Goal: Task Accomplishment & Management: Complete application form

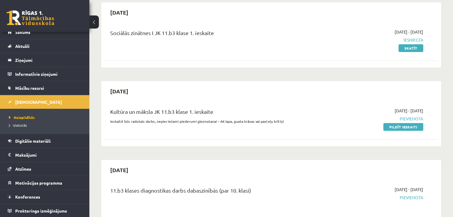
scroll to position [60, 0]
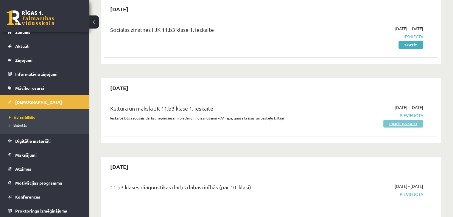
click at [397, 122] on link "Pildīt ieskaiti" at bounding box center [403, 124] width 40 height 8
click at [407, 125] on link "Pildīt ieskaiti" at bounding box center [403, 124] width 40 height 8
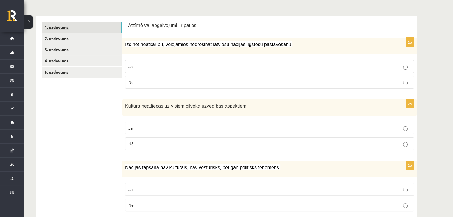
scroll to position [60, 0]
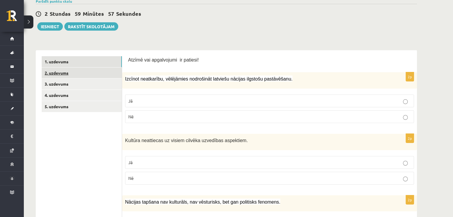
click at [67, 71] on link "2. uzdevums" at bounding box center [82, 73] width 80 height 11
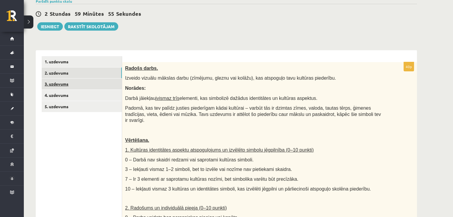
scroll to position [0, 0]
click at [68, 81] on link "3. uzdevums" at bounding box center [82, 84] width 80 height 11
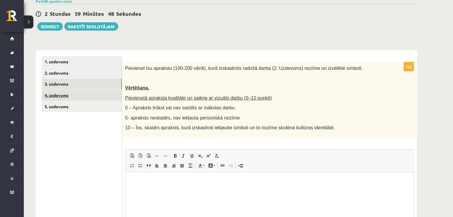
click at [66, 92] on link "4. uzdevums" at bounding box center [82, 95] width 80 height 11
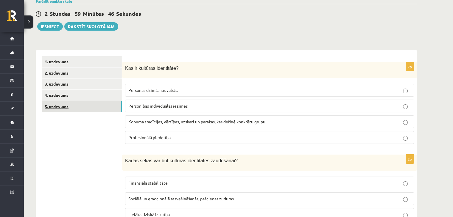
click at [60, 106] on link "5. uzdevums" at bounding box center [82, 106] width 80 height 11
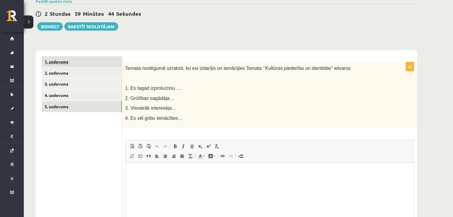
click at [71, 63] on link "1. uzdevums" at bounding box center [82, 61] width 80 height 11
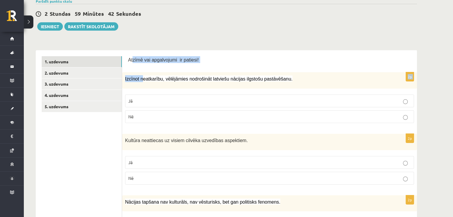
drag, startPoint x: 132, startPoint y: 60, endPoint x: 140, endPoint y: 68, distance: 11.6
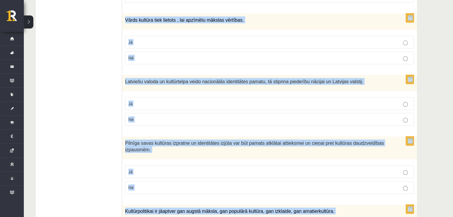
scroll to position [859, 0]
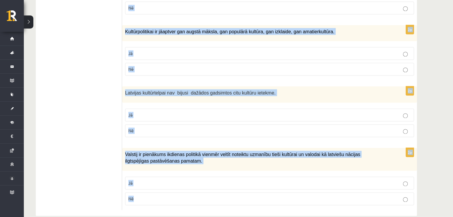
drag, startPoint x: 127, startPoint y: 58, endPoint x: 189, endPoint y: 183, distance: 139.7
copy body "Atzīmē vai apgalvojumi ir patiesi! 2p Izcīnot neatkarību, vēlējāmies nodrošināt…"
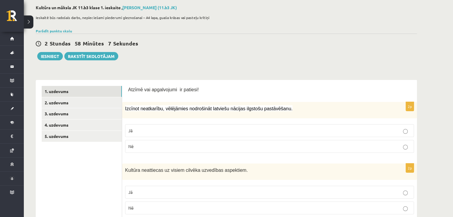
scroll to position [89, 0]
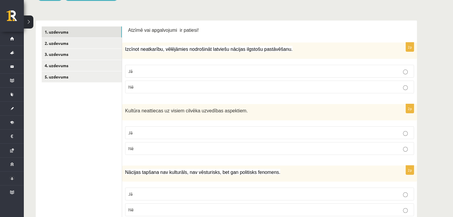
click at [153, 75] on label "Jā" at bounding box center [269, 71] width 289 height 13
click at [146, 149] on p "Nē" at bounding box center [269, 149] width 282 height 6
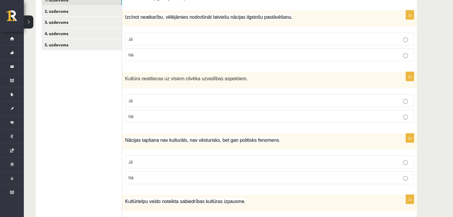
scroll to position [149, 0]
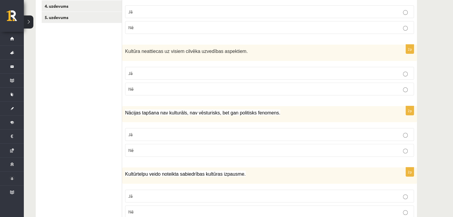
click at [146, 150] on p "Nē" at bounding box center [269, 150] width 282 height 6
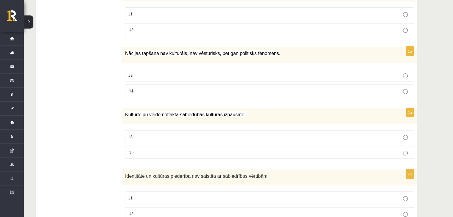
click at [154, 136] on p "Jā" at bounding box center [269, 137] width 282 height 6
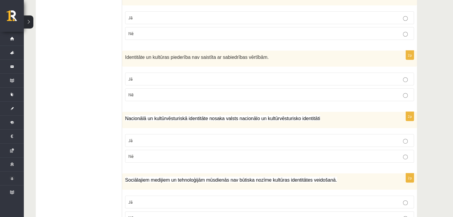
scroll to position [357, 0]
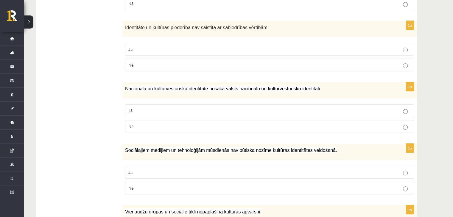
click at [156, 63] on p "Nē" at bounding box center [269, 65] width 282 height 6
click at [132, 104] on label "Jā" at bounding box center [269, 110] width 289 height 13
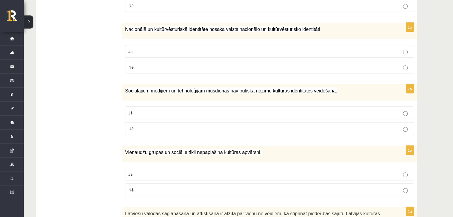
click at [144, 122] on label "Nē" at bounding box center [269, 128] width 289 height 13
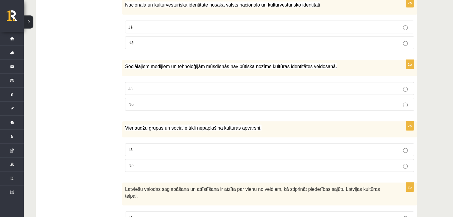
scroll to position [506, 0]
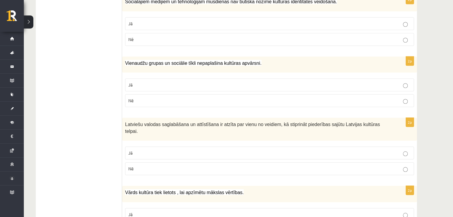
click at [152, 106] on fieldset "Jā Nē" at bounding box center [269, 92] width 289 height 33
click at [154, 99] on p "Nē" at bounding box center [269, 101] width 282 height 6
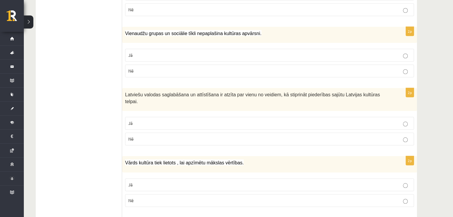
click at [154, 118] on label "Jā" at bounding box center [269, 123] width 289 height 13
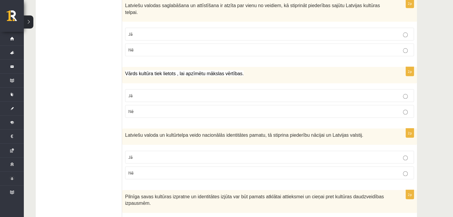
click at [152, 93] on p "Jā" at bounding box center [269, 96] width 282 height 6
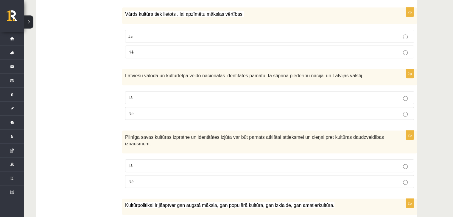
click at [152, 95] on p "Jā" at bounding box center [269, 98] width 282 height 6
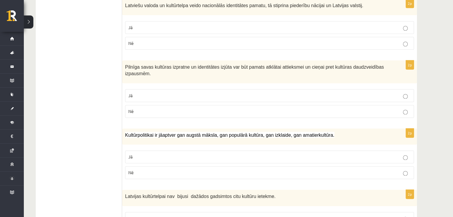
scroll to position [774, 0]
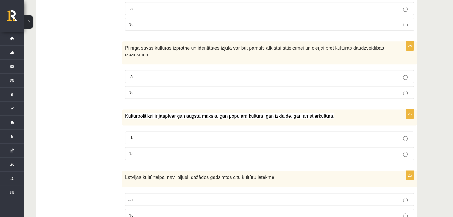
click at [152, 74] on p "Jā" at bounding box center [269, 77] width 282 height 6
click at [157, 135] on p "Jā" at bounding box center [269, 138] width 282 height 6
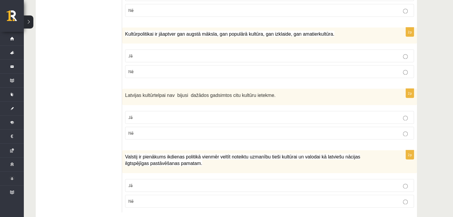
scroll to position [859, 0]
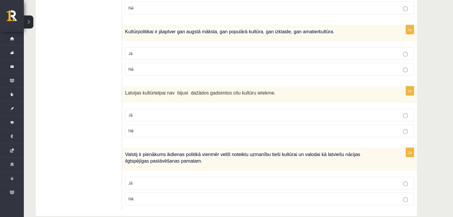
click at [143, 129] on div "2p Latvijas kultūrtelpai nav bijusi dažādos gadsimtos citu kultūru ietekme. Jā …" at bounding box center [269, 114] width 295 height 56
click at [137, 180] on p "Jā" at bounding box center [269, 183] width 282 height 6
click at [170, 128] on p "Nē" at bounding box center [269, 131] width 282 height 6
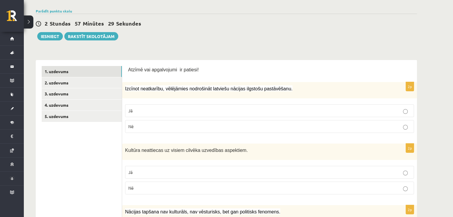
scroll to position [25, 0]
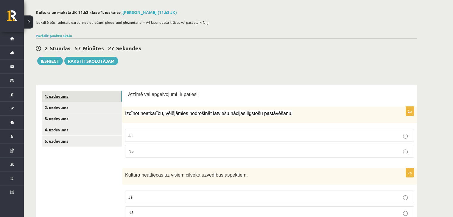
click at [97, 93] on link "1. uzdevums" at bounding box center [82, 96] width 80 height 11
click at [83, 107] on link "2. uzdevums" at bounding box center [82, 107] width 80 height 11
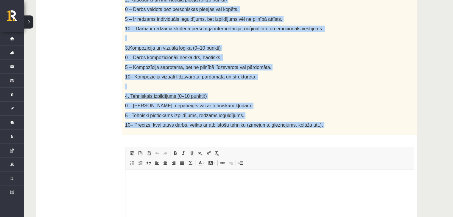
scroll to position [272, 0]
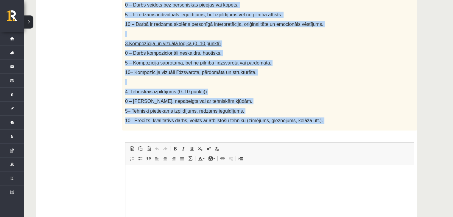
drag, startPoint x: 125, startPoint y: 44, endPoint x: 260, endPoint y: 143, distance: 168.0
click at [260, 143] on div "40p Radošs darbs. Izveido vizuālu mākslas darbu (zīmējumu, gleznu vai kolāžu), …" at bounding box center [269, 57] width 295 height 417
copy div "Radošs darbs. Izveido vizuālu mākslas darbu (zīmējumu, gleznu vai kolāžu), kas …"
